Goal: Task Accomplishment & Management: Use online tool/utility

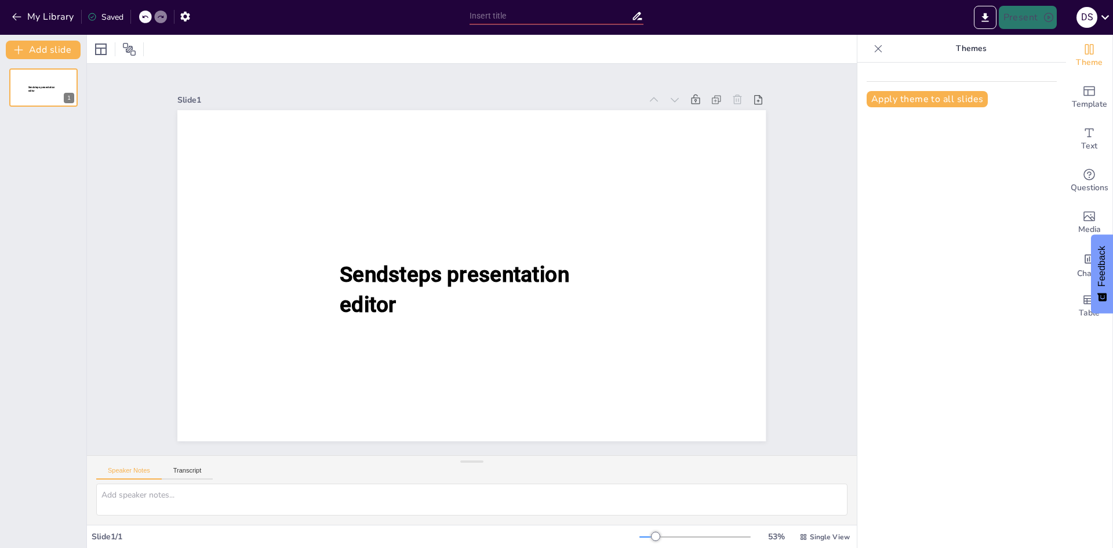
type input "Explorando los Planetas del Sistema Solar"
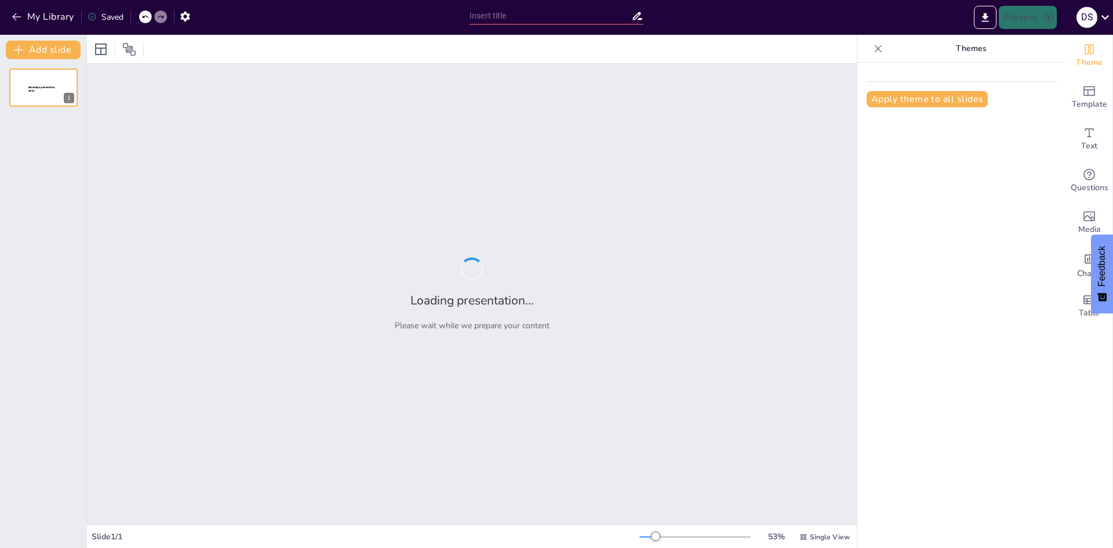
type input "Explorando los Planetas del Sistema Solar"
